Goal: Transaction & Acquisition: Purchase product/service

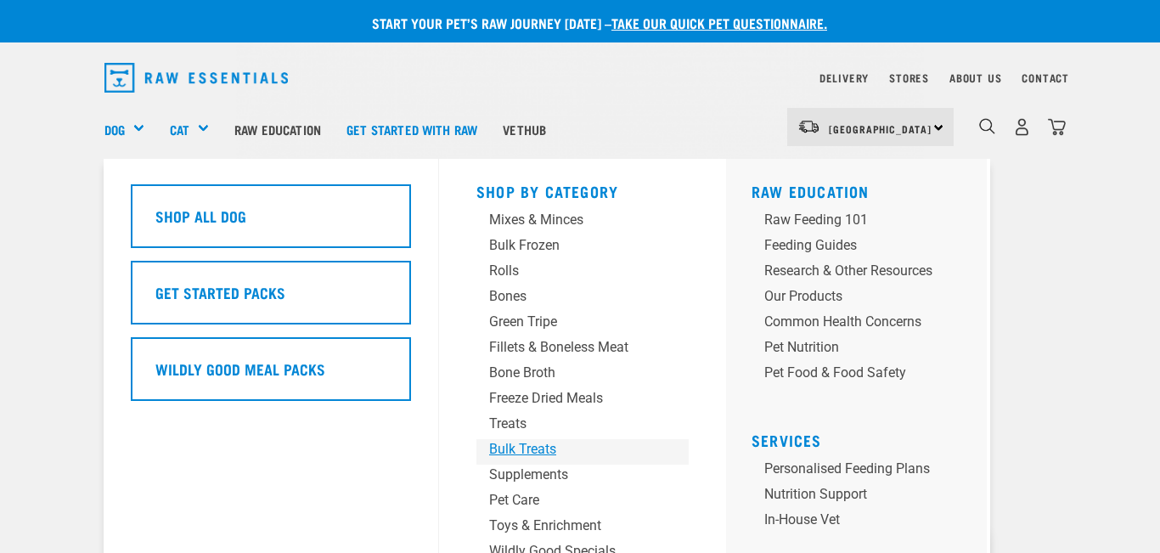
click at [522, 447] on div "Bulk Treats" at bounding box center [568, 449] width 159 height 20
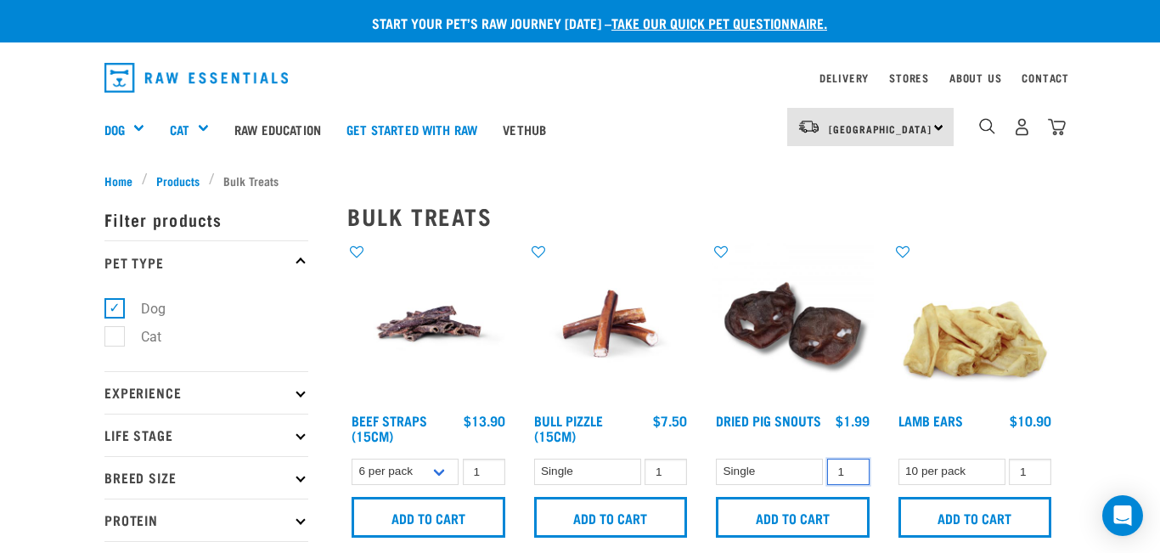
click at [860, 477] on input "1" at bounding box center [848, 472] width 42 height 26
click at [852, 474] on input "0" at bounding box center [848, 472] width 42 height 26
click at [776, 474] on select "Single" at bounding box center [769, 472] width 107 height 26
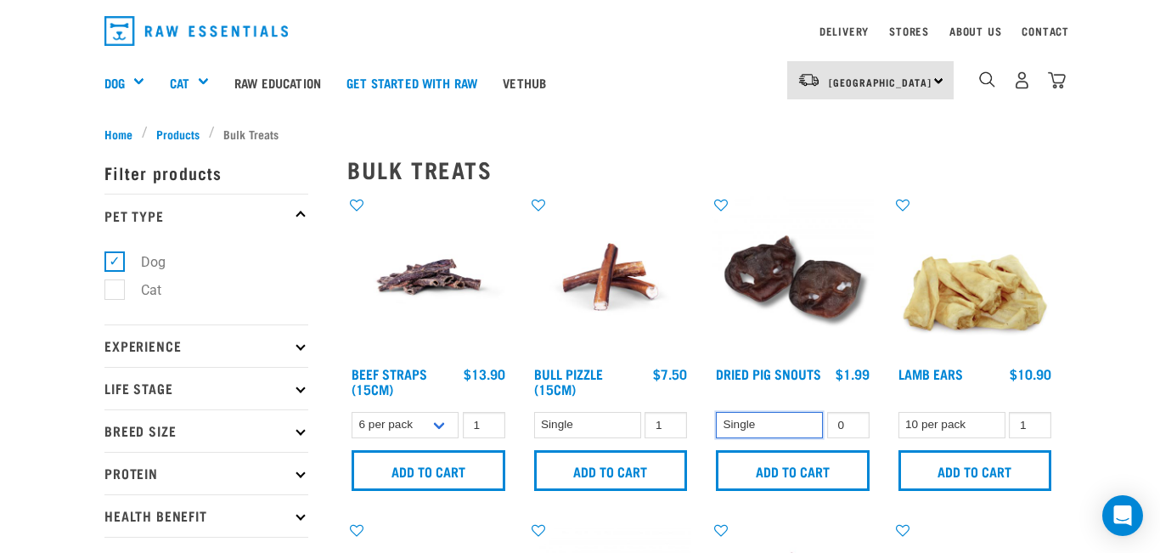
scroll to position [31, 0]
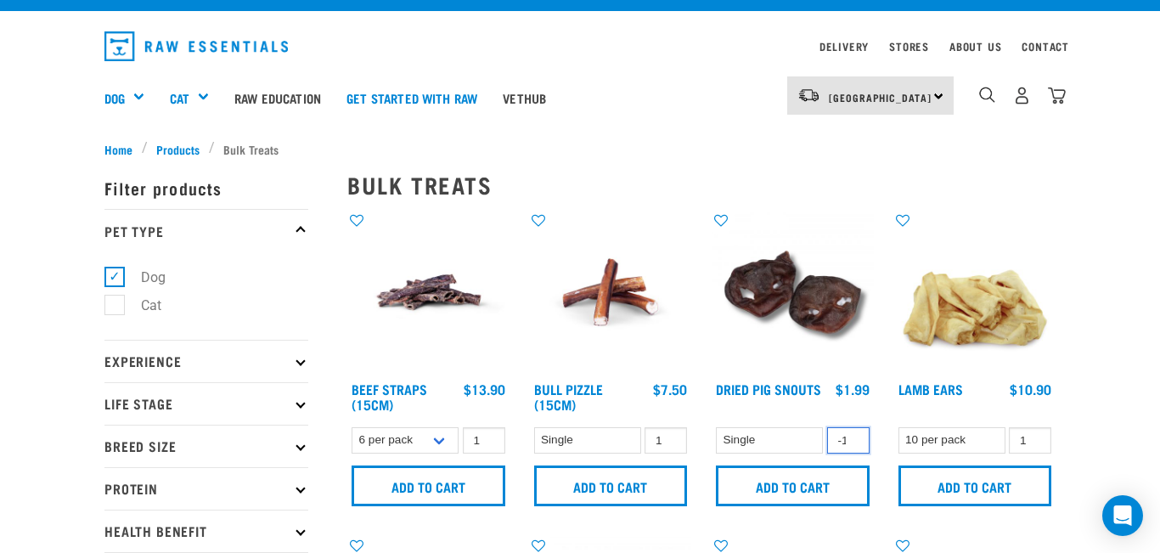
type input "-1"
click at [853, 443] on input "-1" at bounding box center [848, 440] width 42 height 26
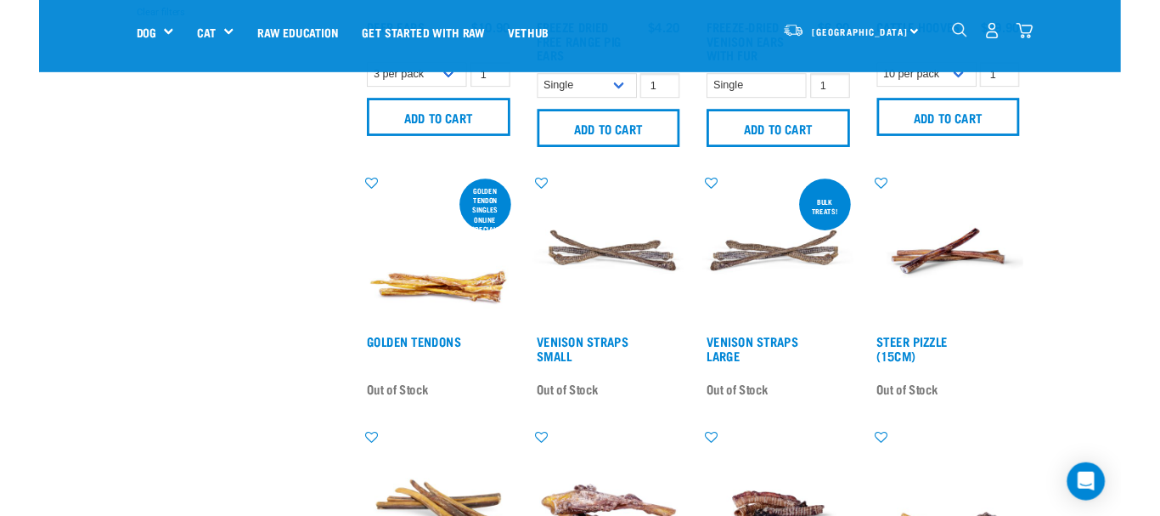
scroll to position [593, 0]
